Goal: Task Accomplishment & Management: Manage account settings

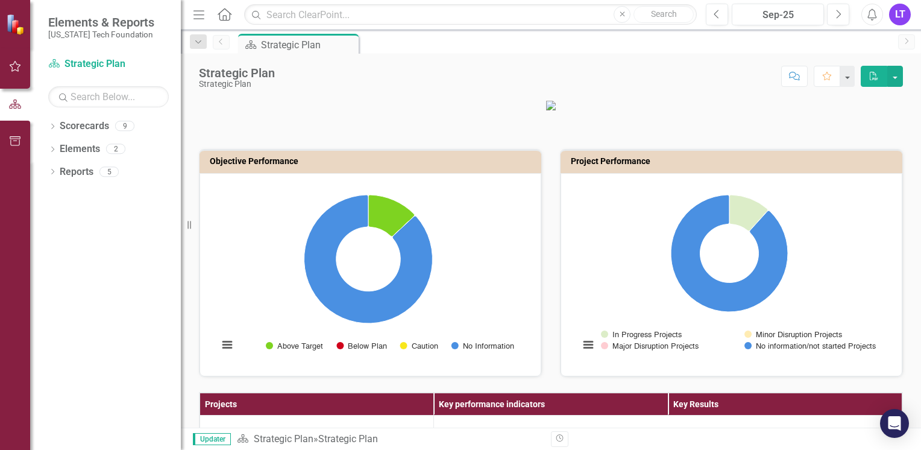
click at [12, 68] on icon "button" at bounding box center [15, 66] width 11 height 11
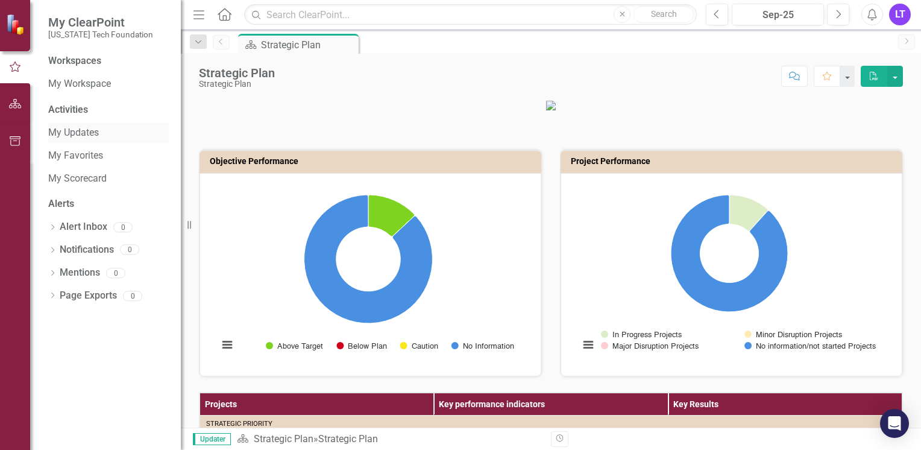
click at [93, 130] on link "My Updates" at bounding box center [108, 133] width 121 height 14
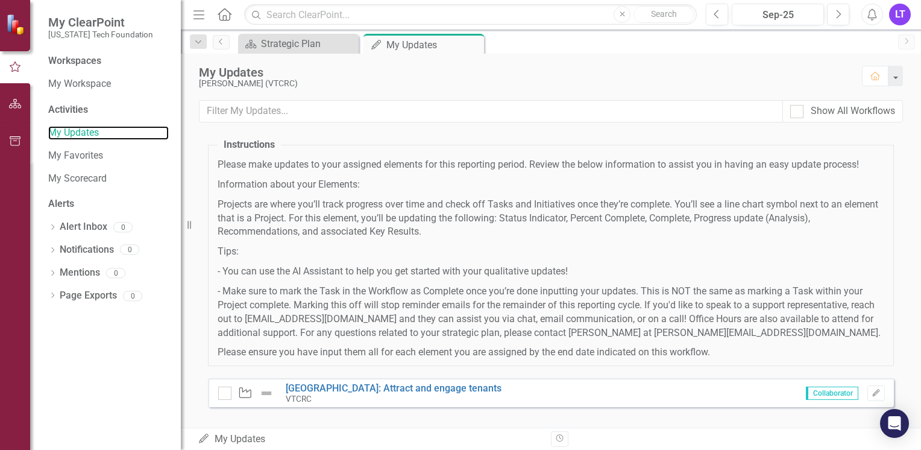
scroll to position [46, 0]
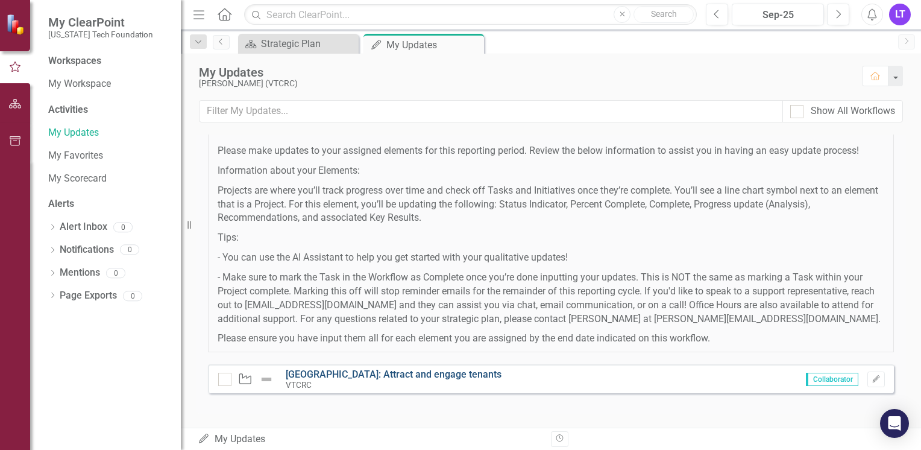
click at [394, 375] on link "[GEOGRAPHIC_DATA]: Attract and engage tenants" at bounding box center [394, 373] width 216 height 11
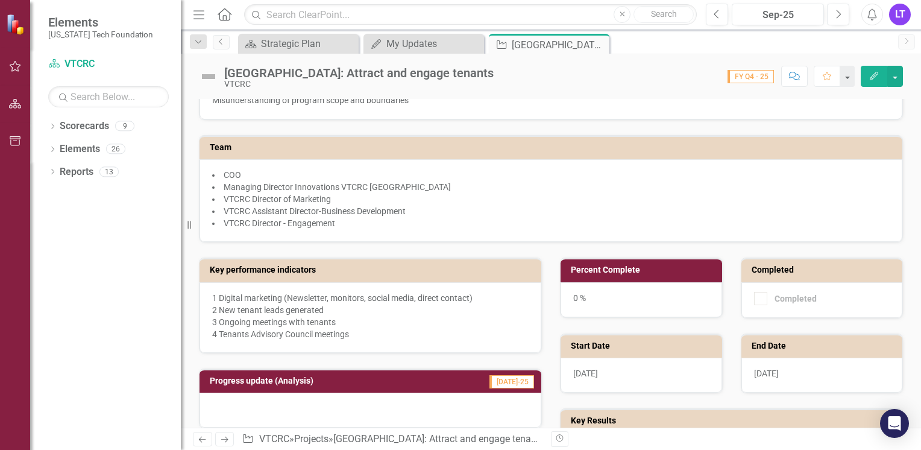
scroll to position [241, 0]
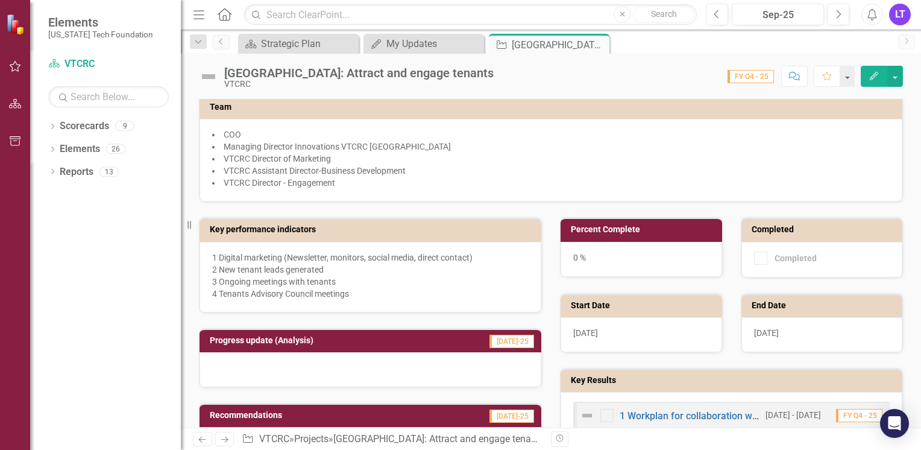
drag, startPoint x: 588, startPoint y: 105, endPoint x: 602, endPoint y: 151, distance: 47.7
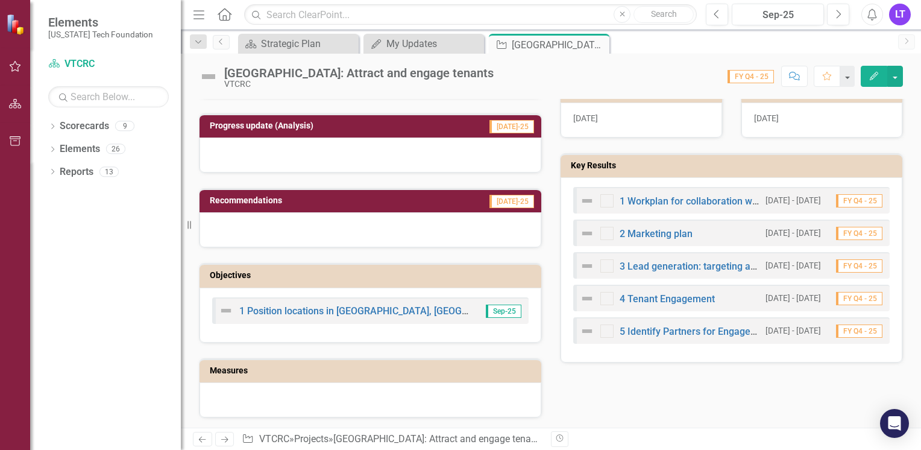
scroll to position [482, 0]
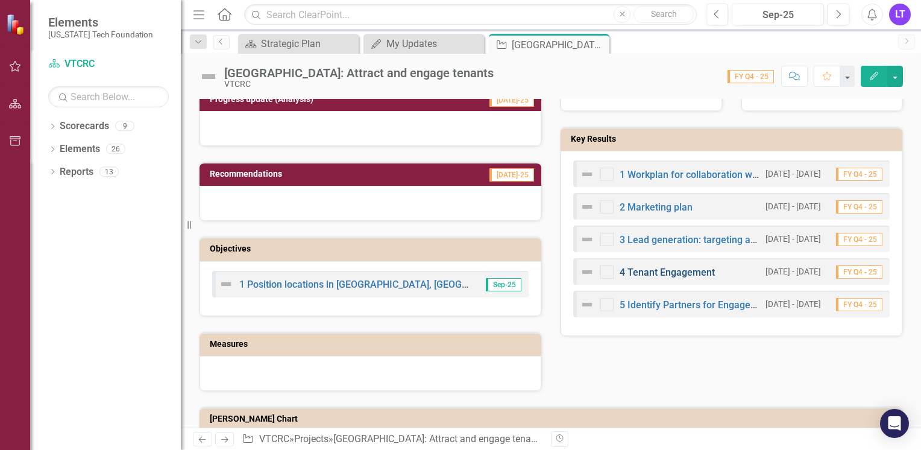
click at [679, 268] on link "4 Tenant Engagement" at bounding box center [667, 271] width 95 height 11
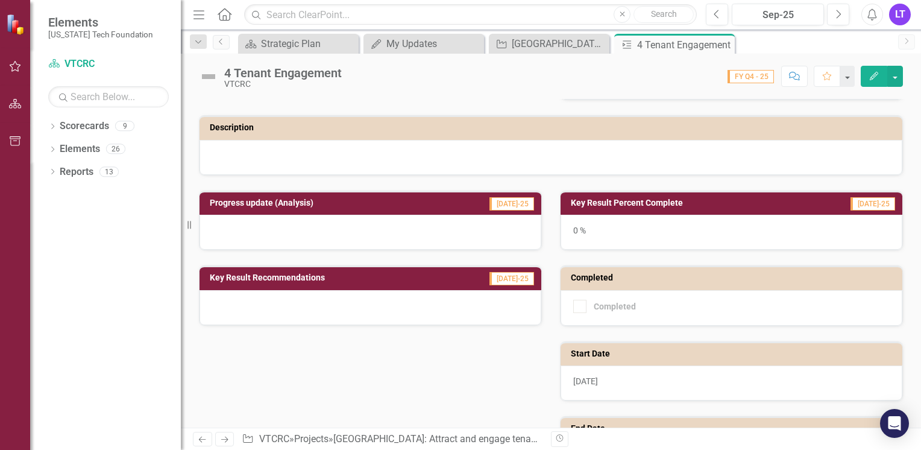
scroll to position [121, 0]
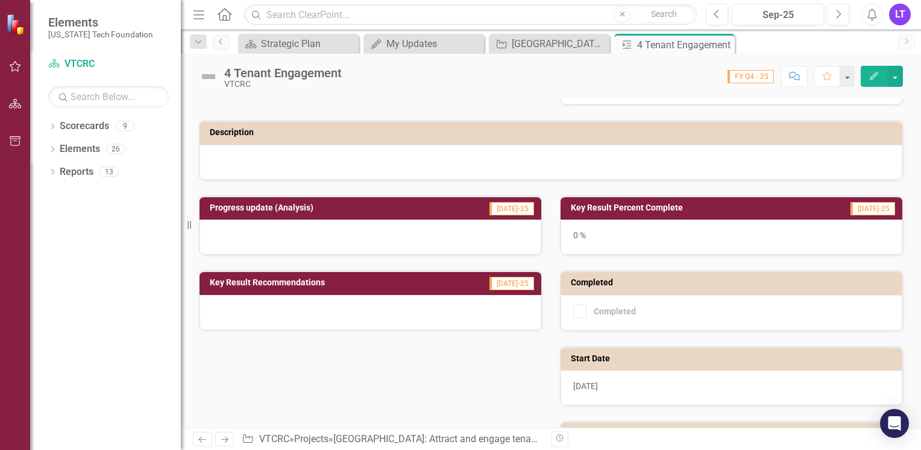
click at [599, 209] on h3 "Key Result Percent Complete" at bounding box center [686, 207] width 231 height 9
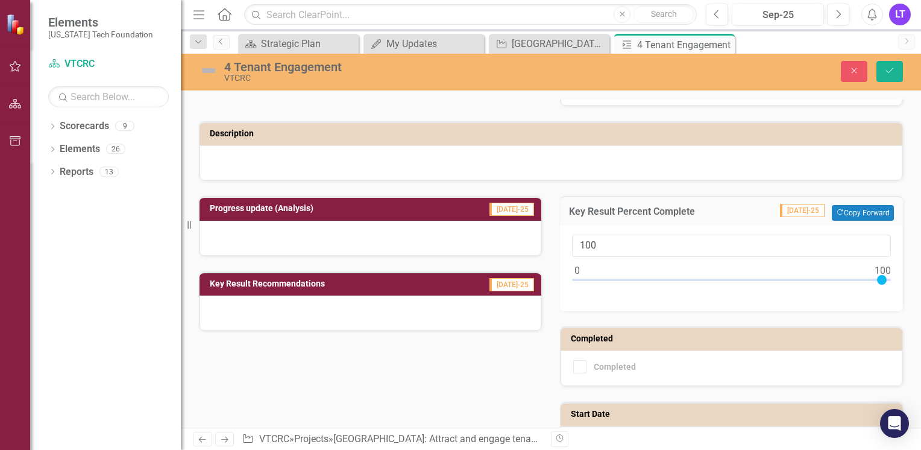
drag, startPoint x: 569, startPoint y: 278, endPoint x: 882, endPoint y: 254, distance: 313.8
click at [882, 254] on div "100" at bounding box center [731, 262] width 319 height 55
type input "75"
drag, startPoint x: 878, startPoint y: 278, endPoint x: 802, endPoint y: 291, distance: 77.1
click at [802, 291] on div "75" at bounding box center [731, 268] width 343 height 86
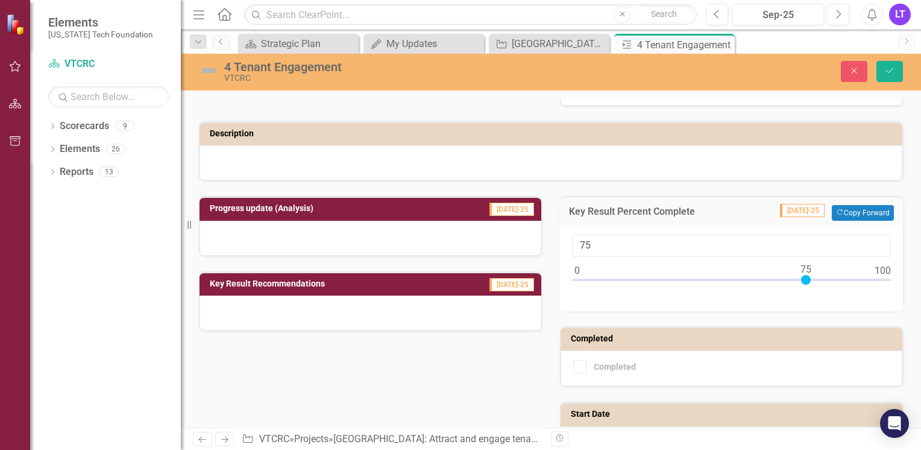
click at [487, 375] on div "Progress update (Analysis) [DATE]-25 Key Result Recommendations [DATE]-25 Key R…" at bounding box center [551, 406] width 722 height 450
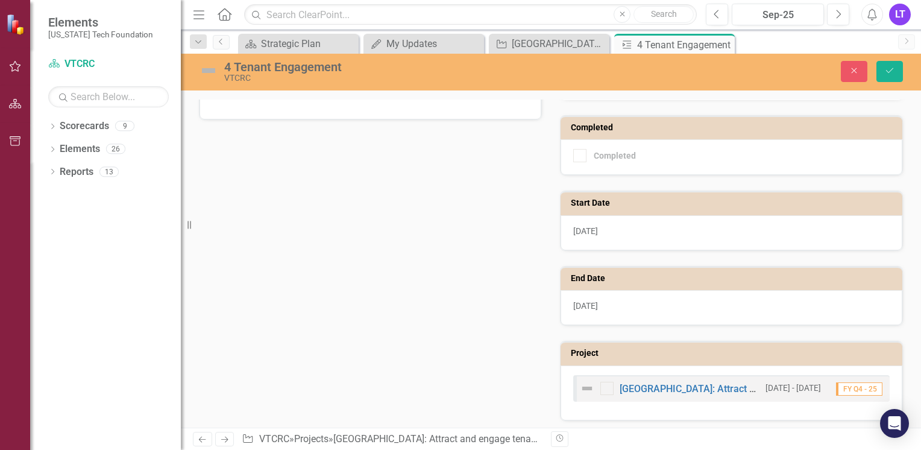
scroll to position [90, 0]
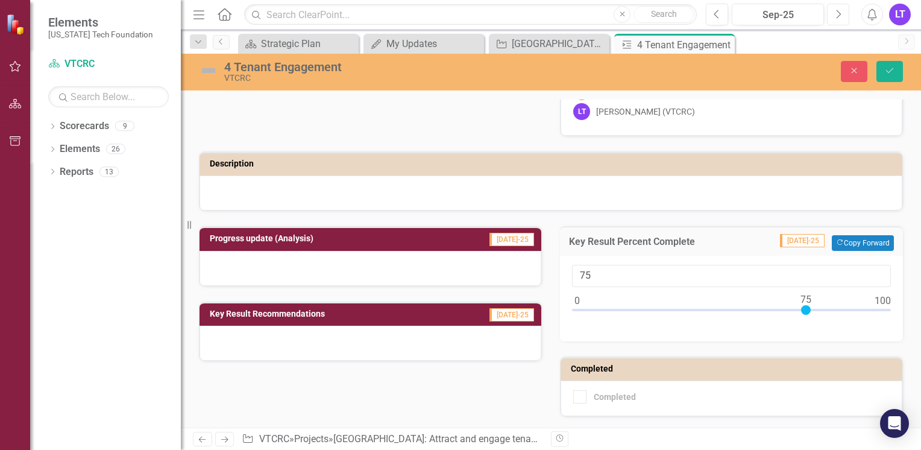
click at [842, 16] on icon "Next" at bounding box center [838, 14] width 7 height 11
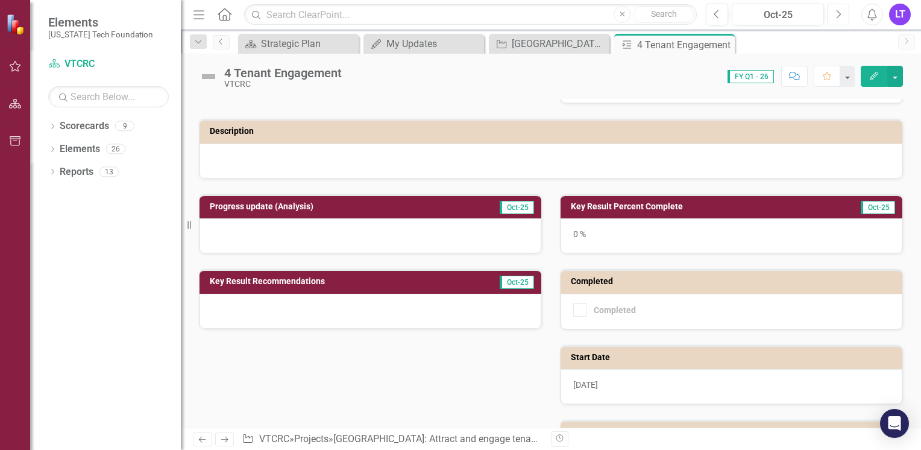
scroll to position [121, 0]
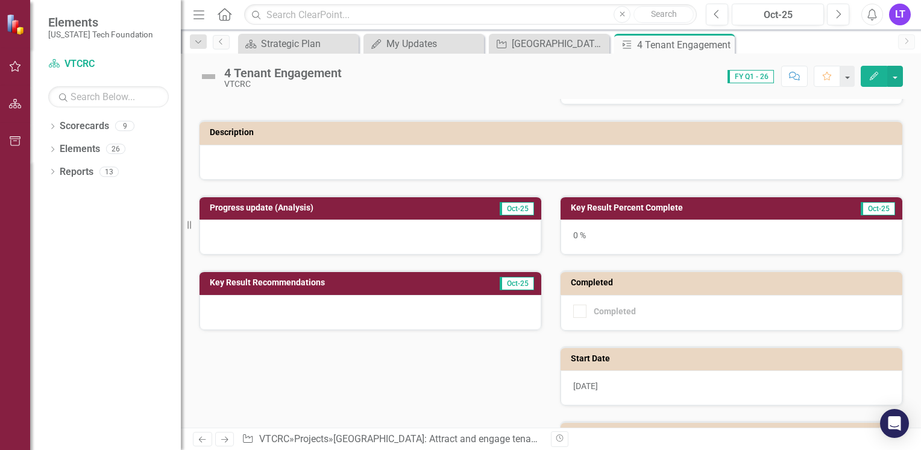
click at [761, 74] on span "FY Q1 - 26" at bounding box center [751, 76] width 46 height 13
click at [722, 16] on button "Previous" at bounding box center [717, 15] width 22 height 22
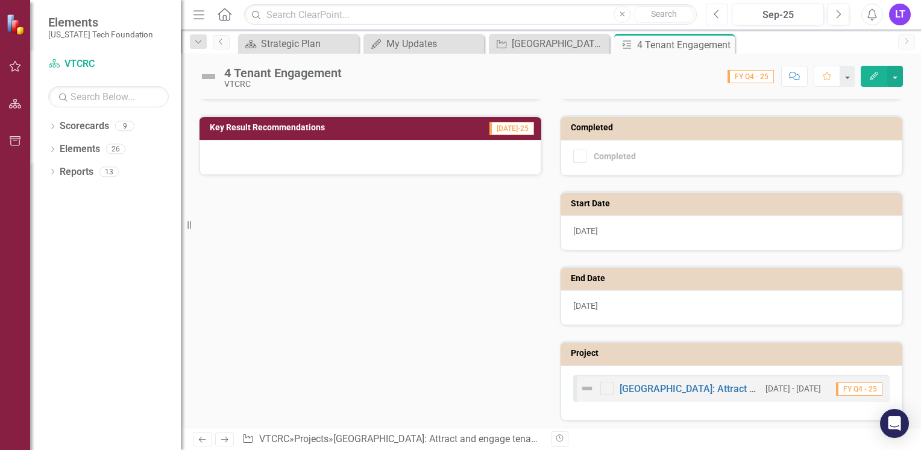
scroll to position [95, 0]
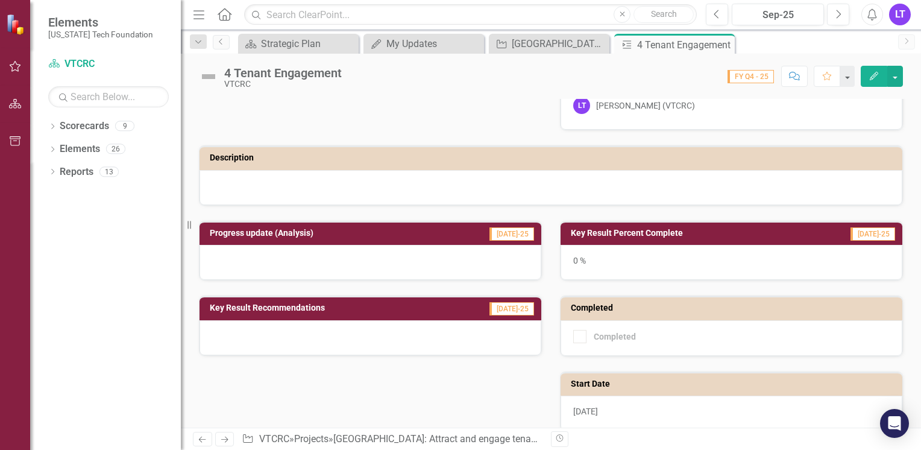
click at [691, 233] on h3 "Key Result Percent Complete" at bounding box center [686, 232] width 231 height 9
click at [690, 233] on h3 "Key Result Percent Complete" at bounding box center [686, 232] width 231 height 9
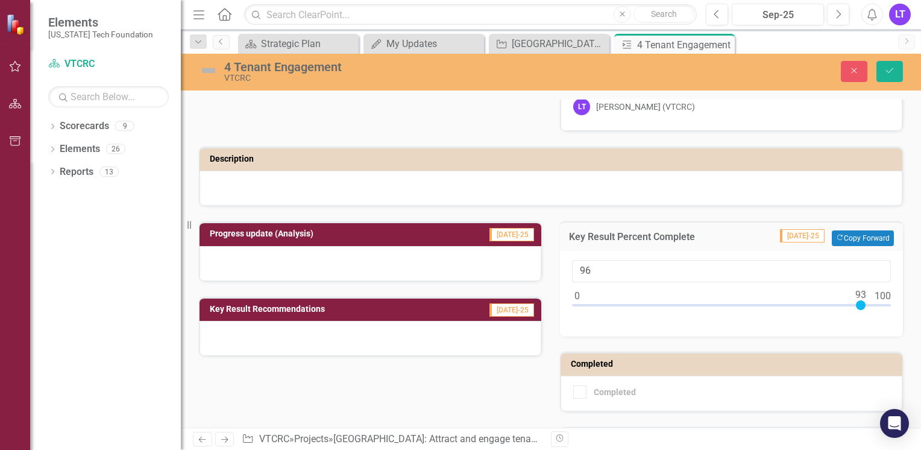
type input "100"
drag, startPoint x: 572, startPoint y: 305, endPoint x: 883, endPoint y: 314, distance: 311.2
click at [883, 314] on div "100" at bounding box center [731, 294] width 343 height 86
click at [886, 77] on button "Save" at bounding box center [890, 71] width 27 height 21
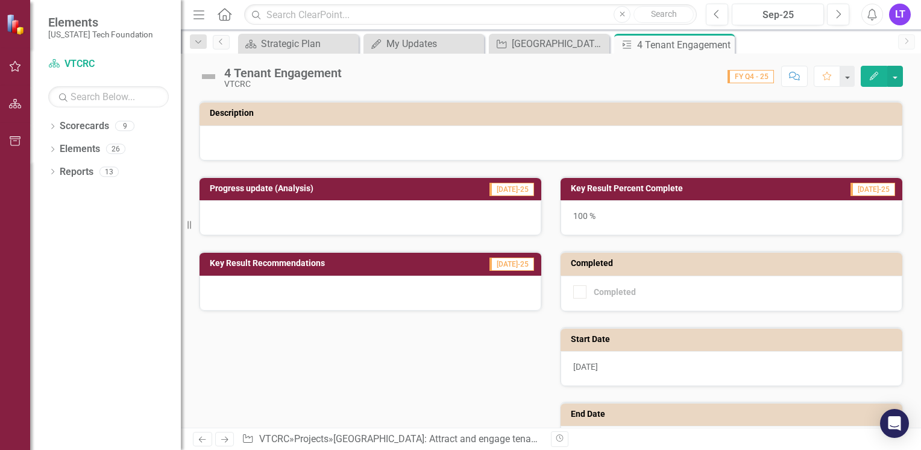
scroll to position [121, 0]
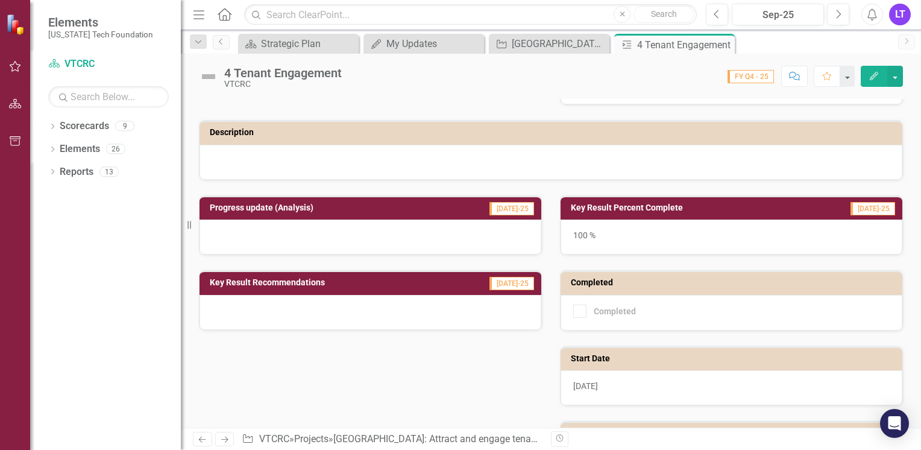
click at [248, 203] on h3 "Progress update (Analysis)" at bounding box center [323, 207] width 226 height 9
click at [253, 206] on h3 "Progress update (Analysis)" at bounding box center [323, 207] width 226 height 9
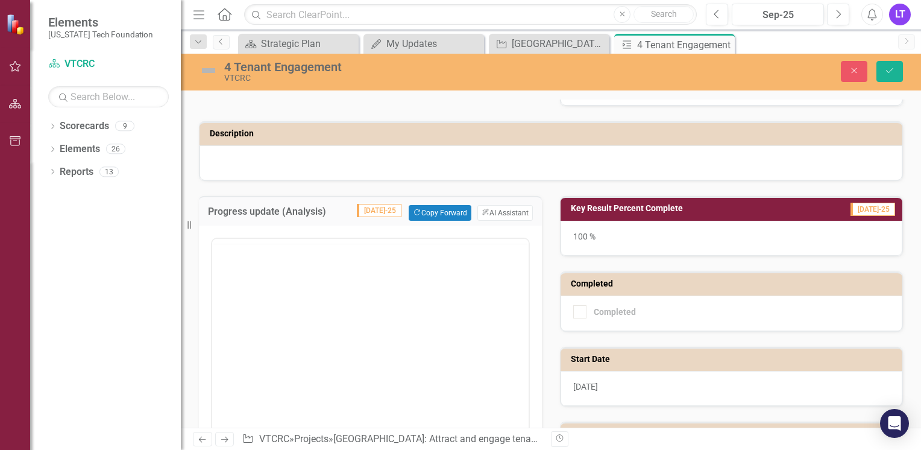
scroll to position [0, 0]
click at [252, 283] on p "Rich Text Area. Press ALT-0 for help." at bounding box center [370, 277] width 310 height 14
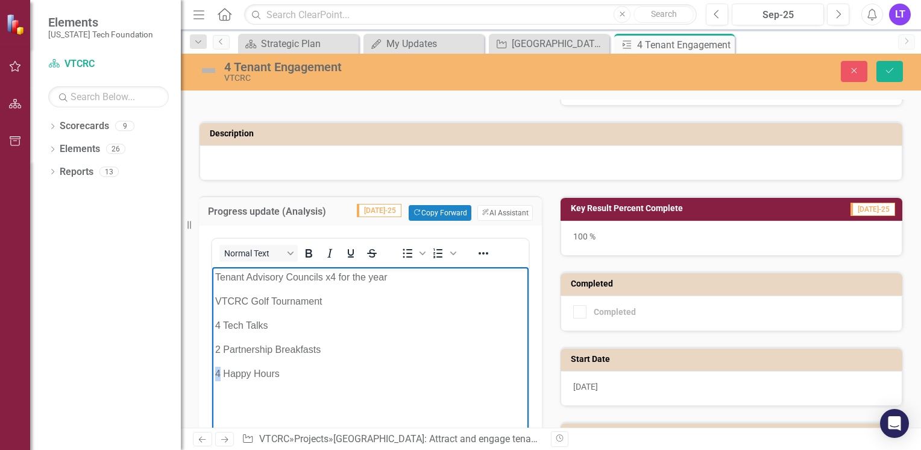
drag, startPoint x: 219, startPoint y: 374, endPoint x: 423, endPoint y: 639, distance: 334.4
click at [212, 374] on html "Tenant Advisory Councils x4 for the year VTCRC Golf Tournament 4 Tech Talks 2 P…" at bounding box center [370, 357] width 317 height 181
click at [326, 384] on body "Tenant Advisory Councils x4 for the year VTCRC Golf Tournament 4 Tech Talks 2 P…" at bounding box center [370, 357] width 317 height 181
click at [332, 275] on p "Tenant Advisory Councils x4 for the year" at bounding box center [370, 277] width 310 height 14
click at [339, 276] on p "Tenant Advisory Councils x 4 for the year" at bounding box center [370, 277] width 310 height 14
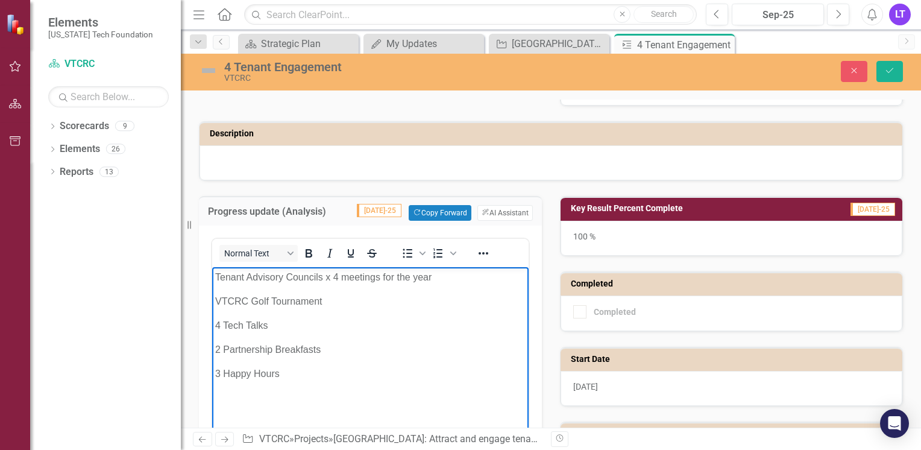
click at [303, 379] on p "3 Happy Hours" at bounding box center [370, 374] width 310 height 14
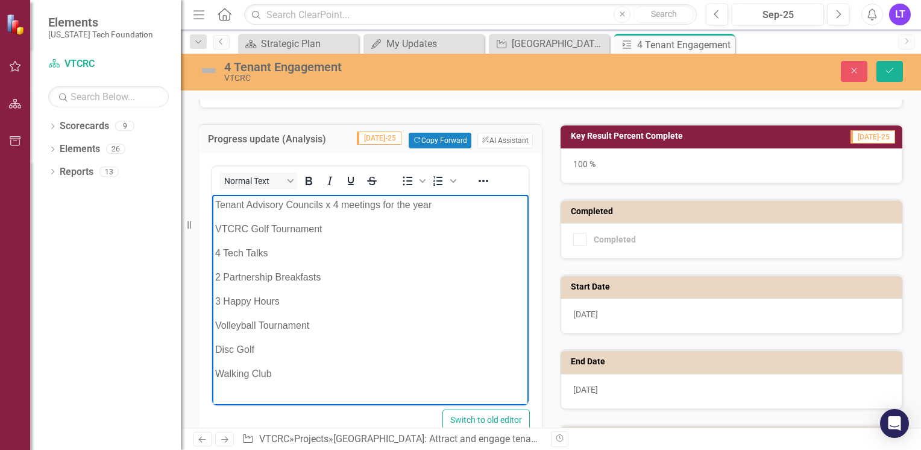
scroll to position [60, 0]
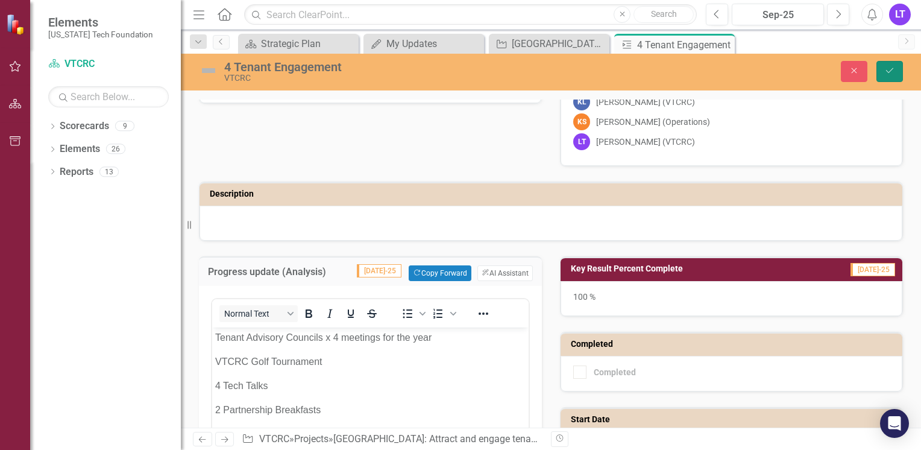
click at [892, 71] on icon "Save" at bounding box center [889, 70] width 11 height 8
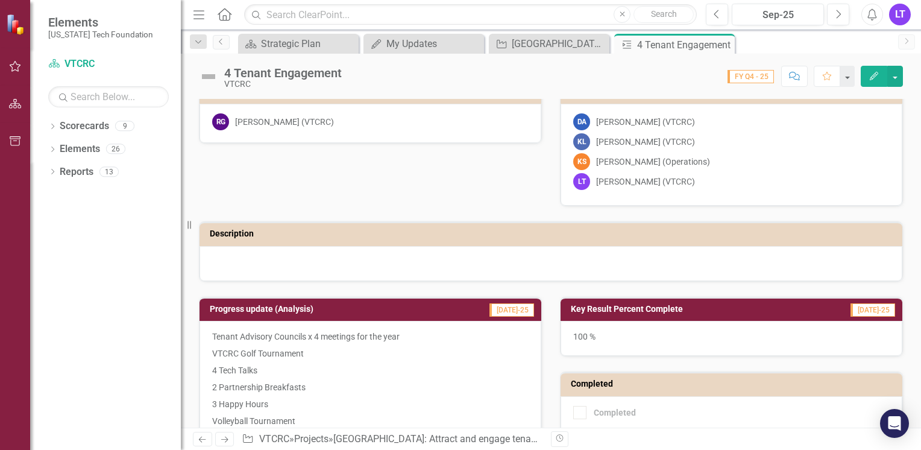
scroll to position [0, 0]
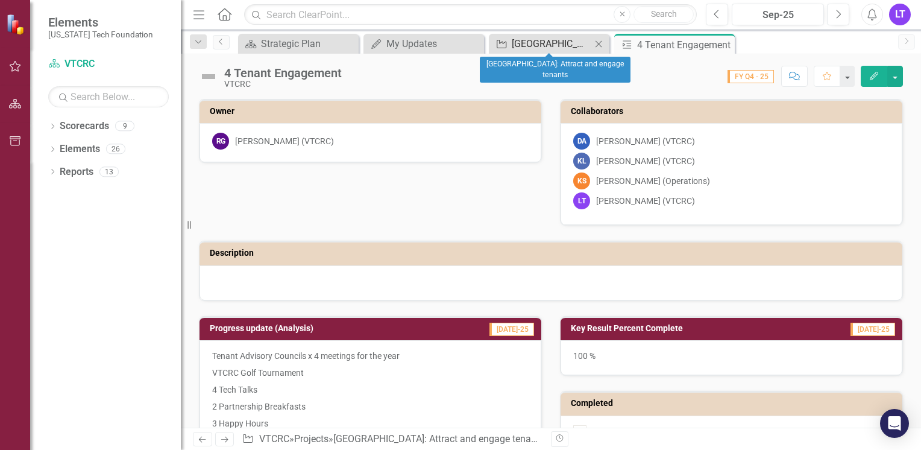
click at [545, 46] on div "[GEOGRAPHIC_DATA]: Attract and engage tenants" at bounding box center [552, 43] width 80 height 15
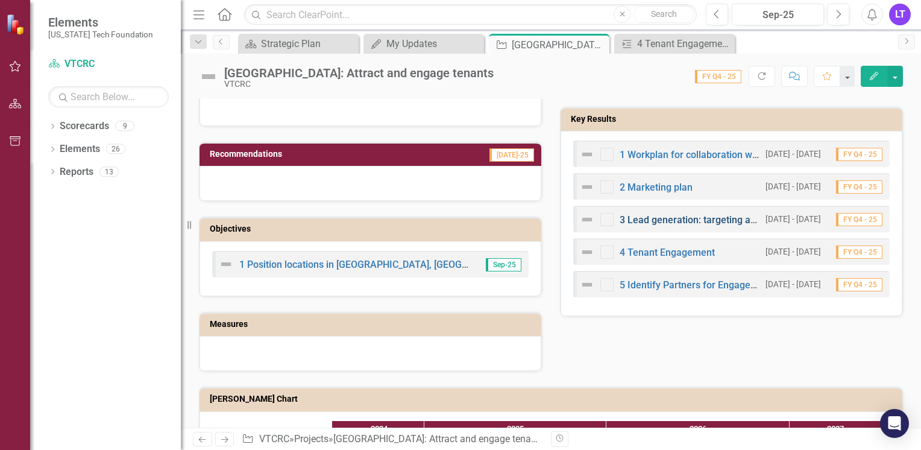
scroll to position [482, 0]
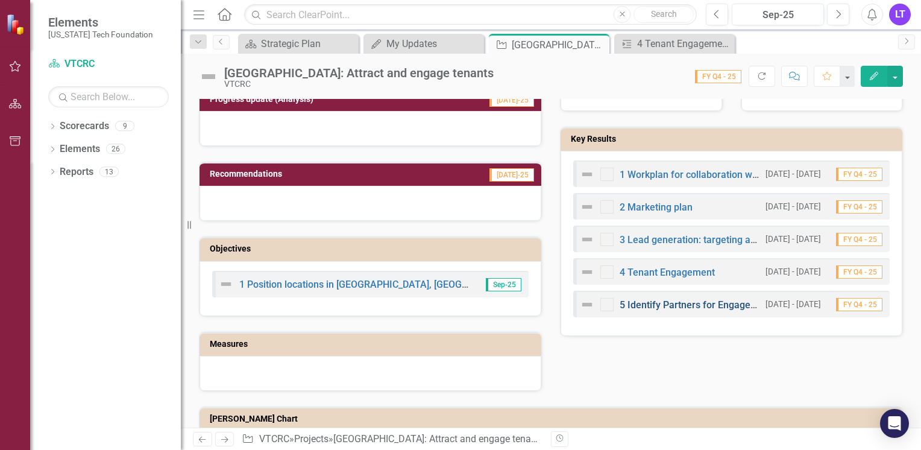
click at [690, 302] on link "5 Identify Partners for Engagement, Collaboration, and Development" at bounding box center [768, 304] width 297 height 11
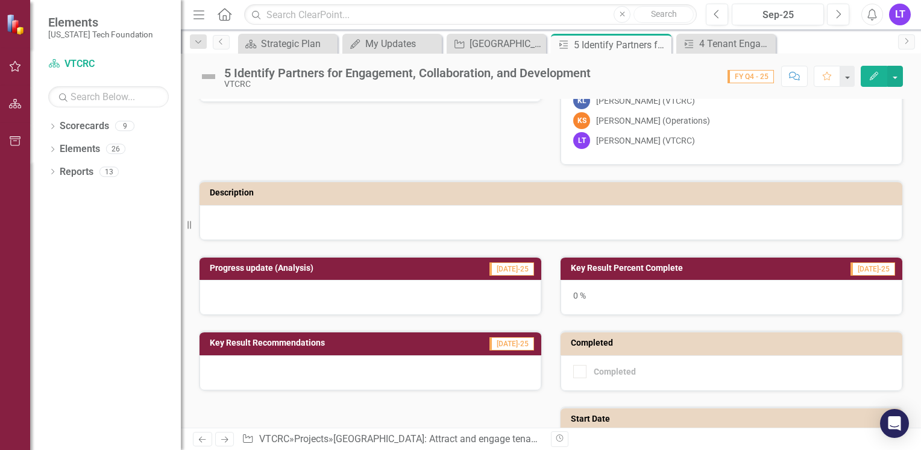
scroll to position [181, 0]
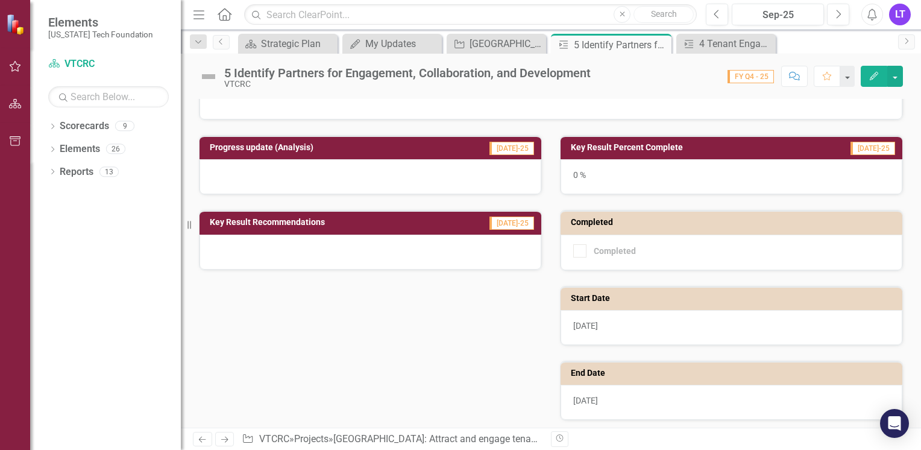
click at [628, 151] on td "Key Result Percent Complete" at bounding box center [686, 149] width 231 height 18
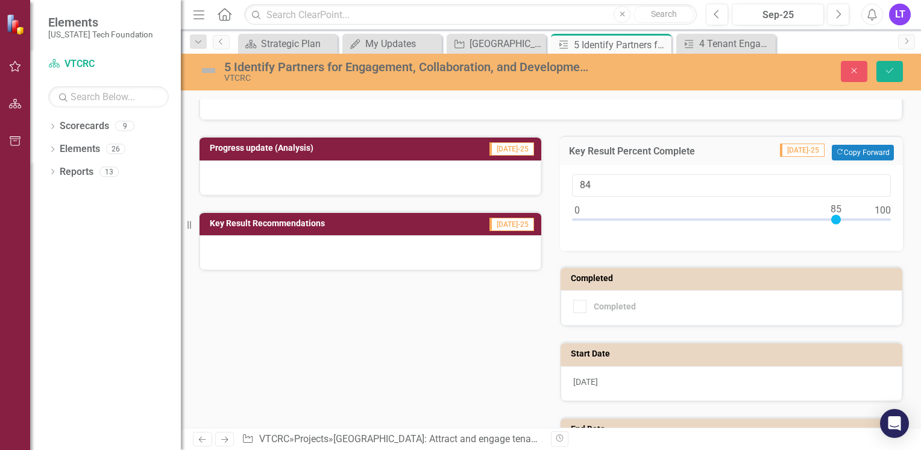
type input "85"
drag, startPoint x: 573, startPoint y: 218, endPoint x: 833, endPoint y: 211, distance: 259.9
click at [833, 215] on div at bounding box center [836, 220] width 10 height 10
click at [327, 148] on h3 "Progress update (Analysis)" at bounding box center [323, 147] width 226 height 9
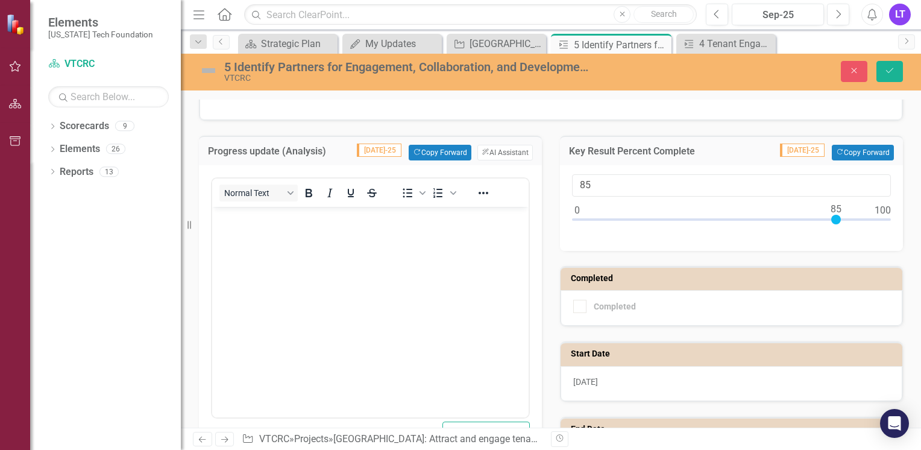
scroll to position [0, 0]
click at [226, 227] on body "Rich Text Area. Press ALT-0 for help." at bounding box center [370, 297] width 317 height 181
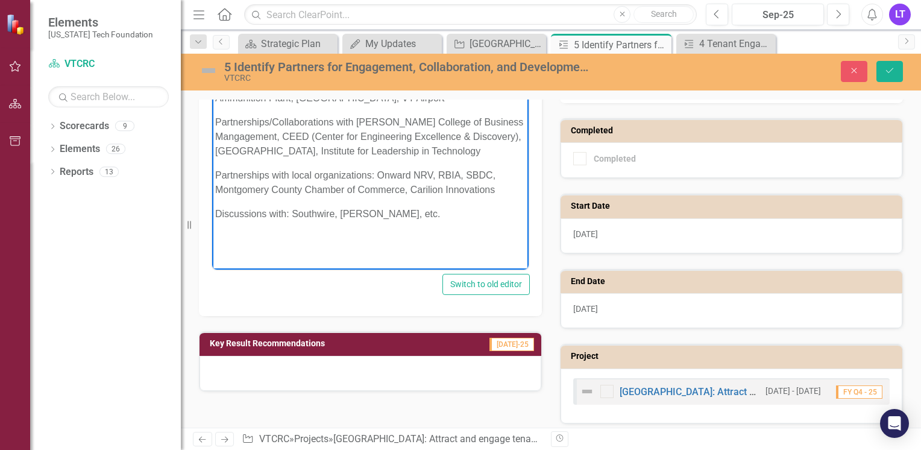
scroll to position [332, 0]
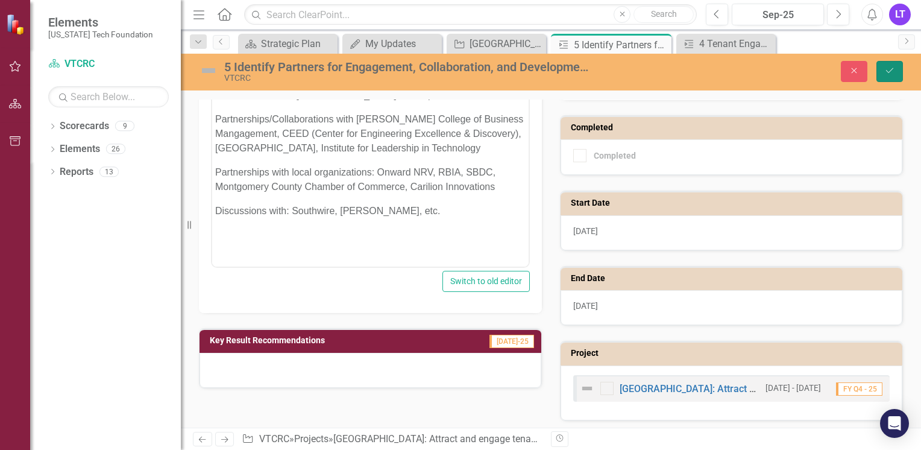
click at [889, 74] on icon "Save" at bounding box center [889, 70] width 11 height 8
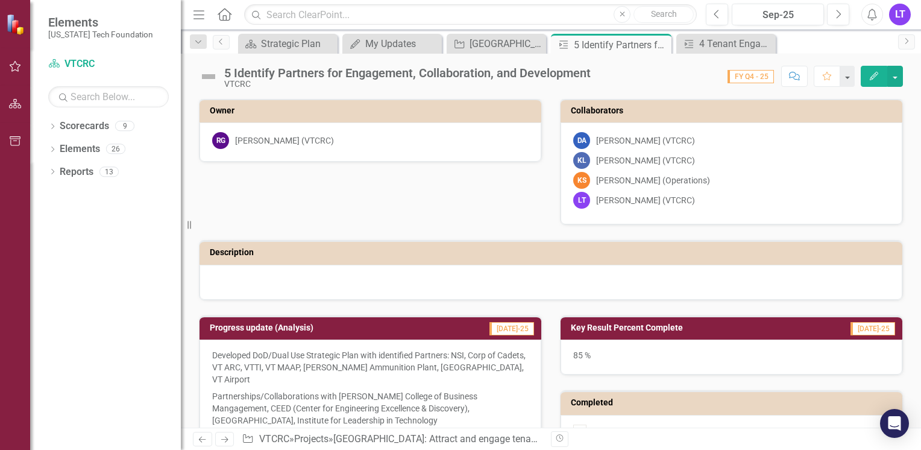
scroll to position [0, 0]
